Goal: Browse casually: Explore the website without a specific task or goal

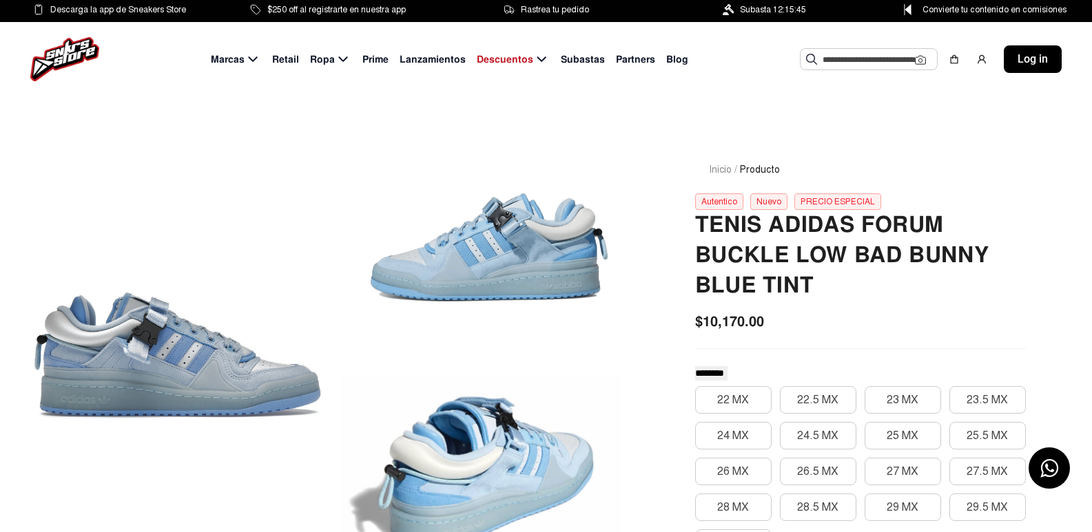
click at [450, 278] on div at bounding box center [483, 238] width 289 height 218
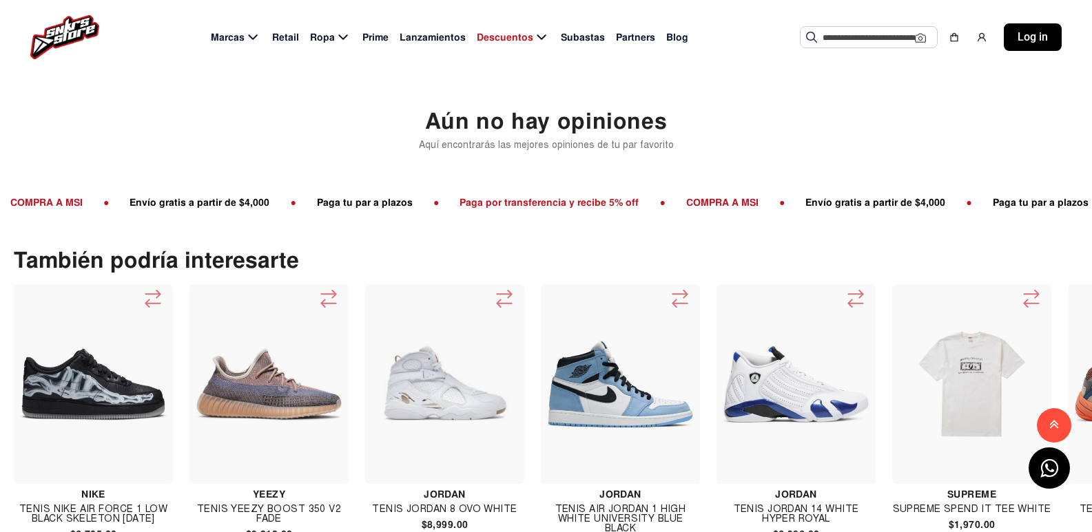
scroll to position [1515, 0]
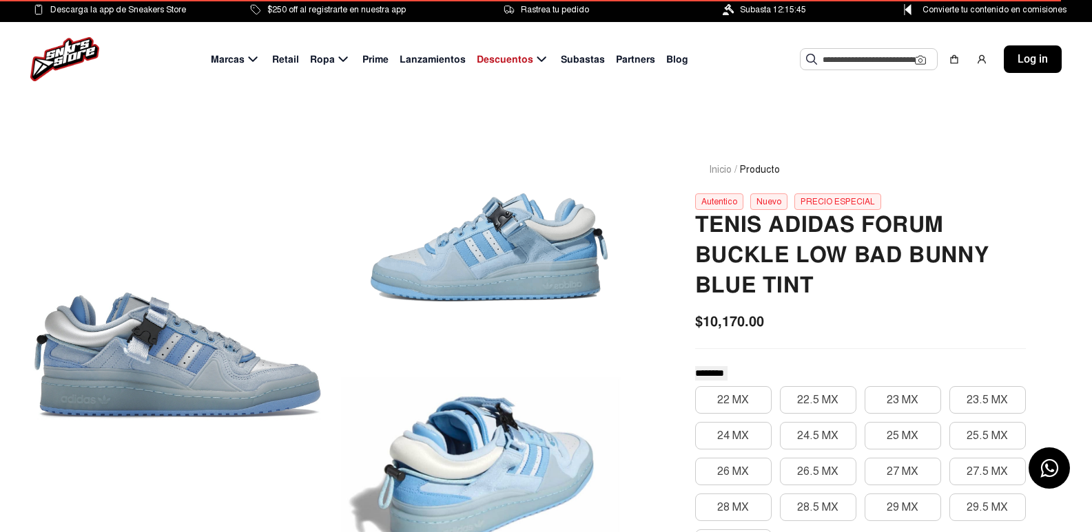
click at [390, 335] on div at bounding box center [483, 238] width 289 height 218
